Goal: Information Seeking & Learning: Learn about a topic

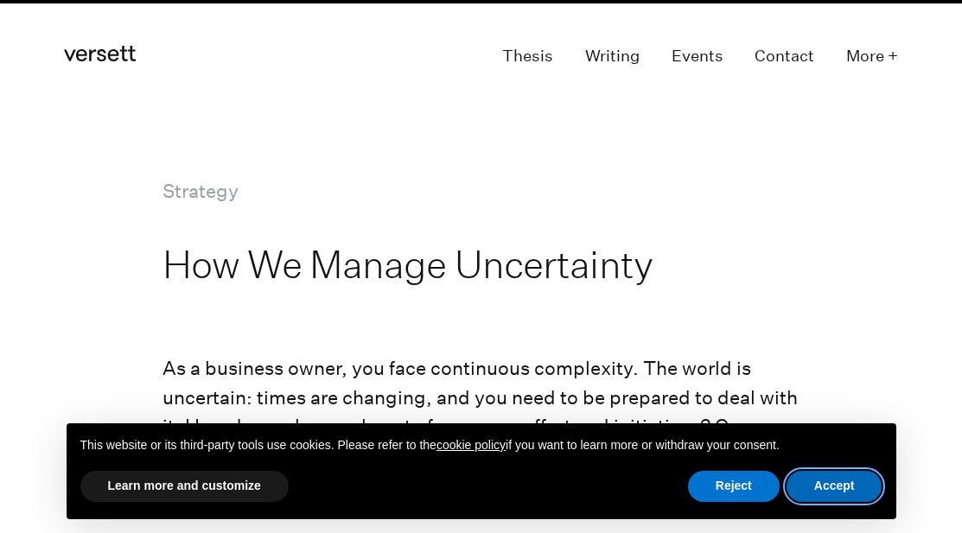
click at [825, 476] on button "Accept" at bounding box center [835, 486] width 96 height 31
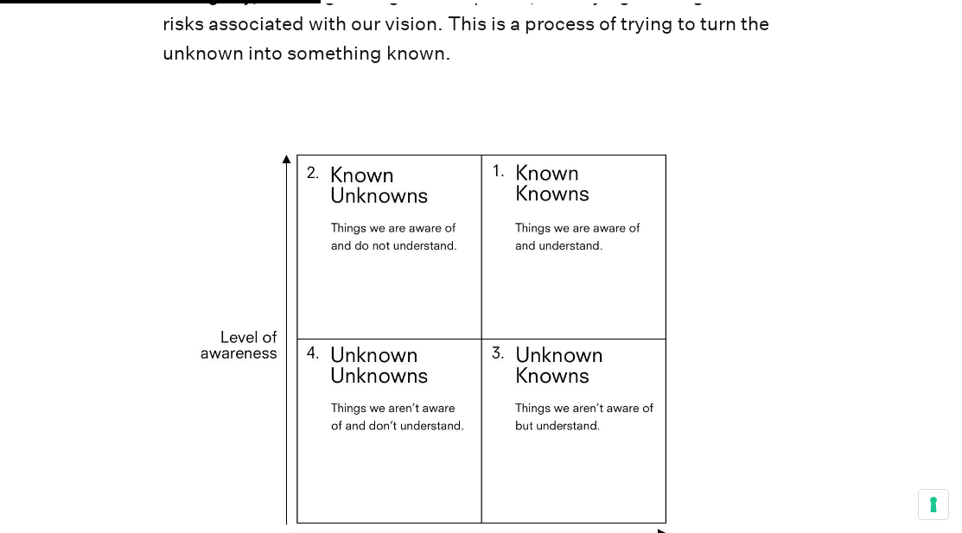
scroll to position [3211, 0]
click at [472, 303] on img at bounding box center [481, 356] width 637 height 515
click at [437, 200] on img at bounding box center [481, 356] width 637 height 515
click at [258, 118] on img at bounding box center [481, 356] width 637 height 515
click at [368, 204] on img at bounding box center [481, 356] width 637 height 515
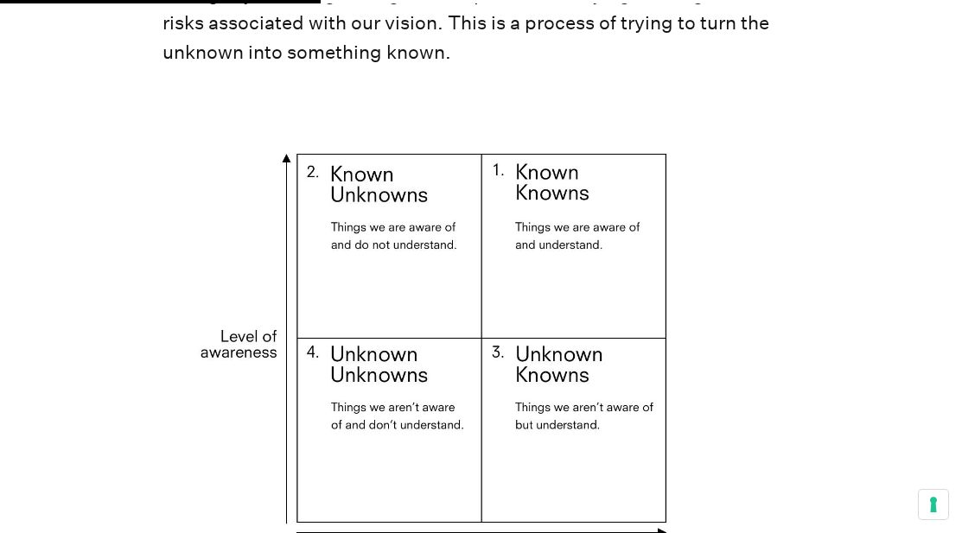
drag, startPoint x: 368, startPoint y: 204, endPoint x: 895, endPoint y: 199, distance: 526.5
click at [436, 222] on img at bounding box center [481, 356] width 637 height 515
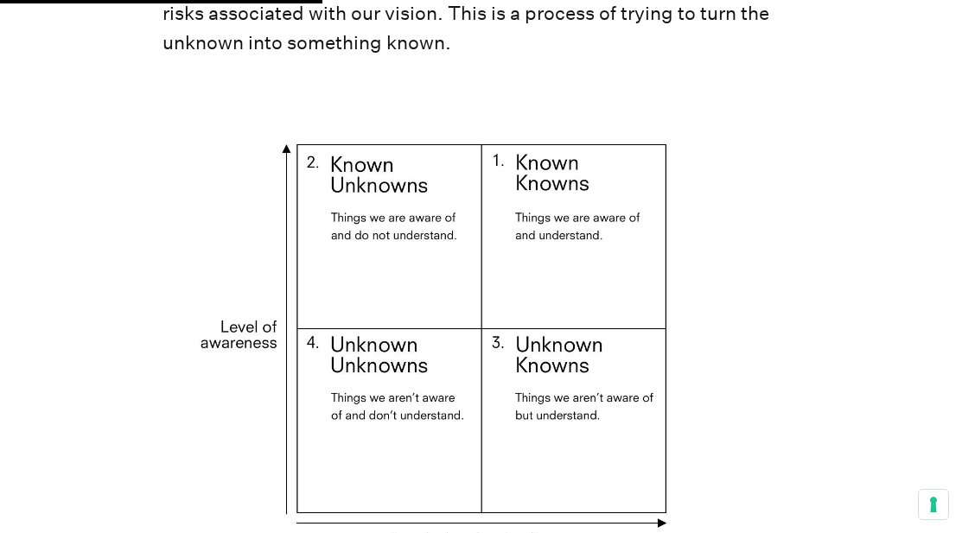
scroll to position [3219, 0]
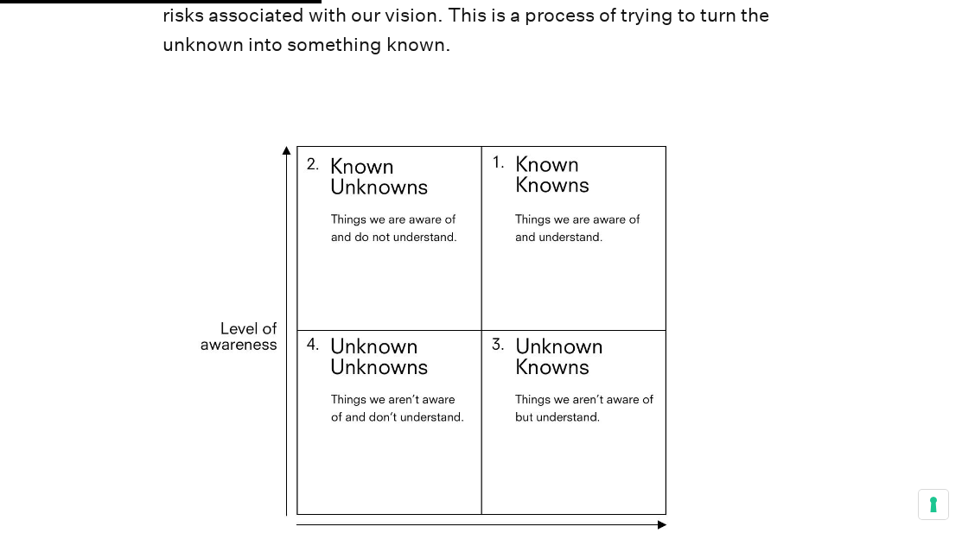
click at [416, 201] on img at bounding box center [481, 348] width 637 height 515
click at [437, 348] on img at bounding box center [481, 348] width 637 height 515
